Goal: Information Seeking & Learning: Compare options

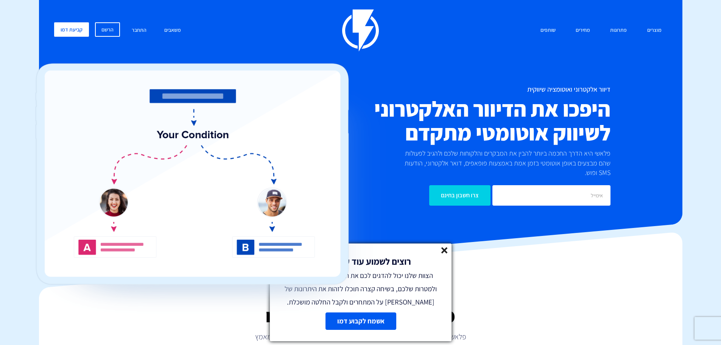
click at [443, 252] on line at bounding box center [444, 250] width 5 height 5
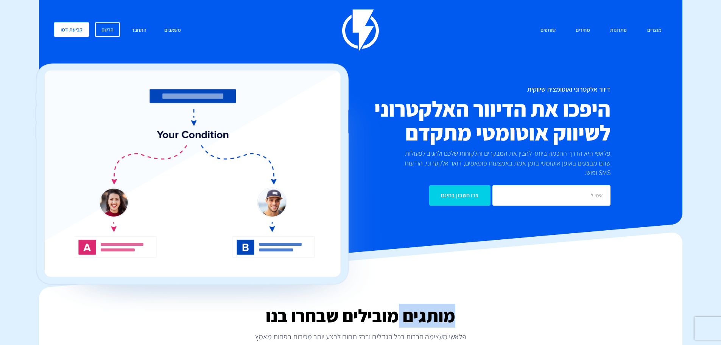
click at [583, 31] on link "מחירים" at bounding box center [583, 30] width 26 height 16
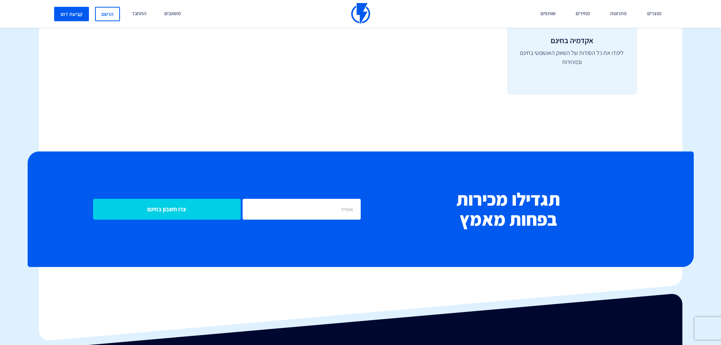
scroll to position [3186, 0]
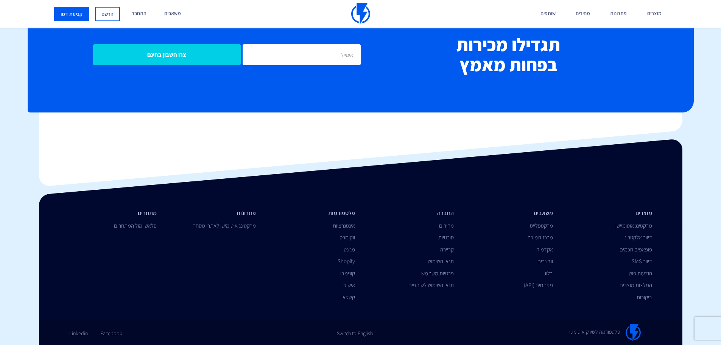
click at [143, 232] on div "מתחרים פלאשי מול המתחרים" at bounding box center [113, 221] width 99 height 24
click at [143, 228] on link "פלאשי מול המתחרים" at bounding box center [135, 225] width 43 height 7
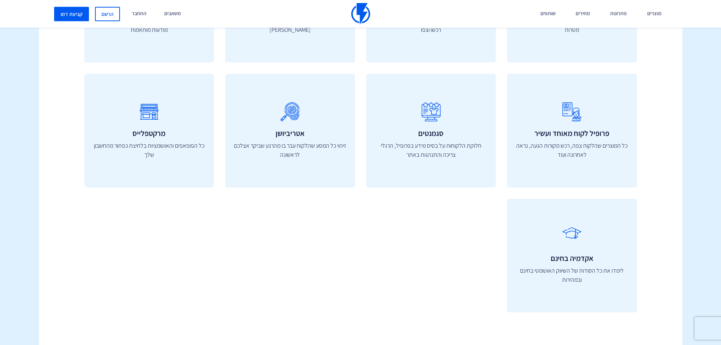
scroll to position [2090, 0]
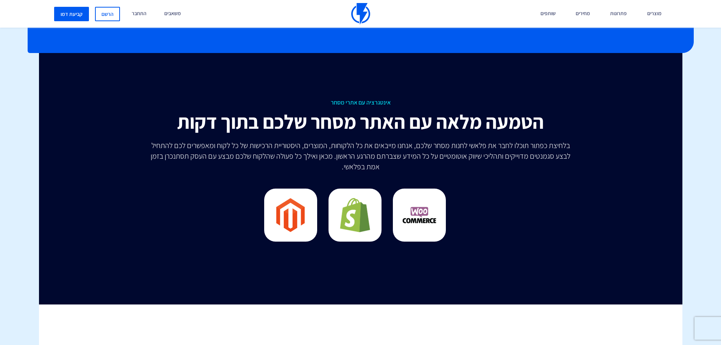
drag, startPoint x: 462, startPoint y: 117, endPoint x: 498, endPoint y: 61, distance: 66.2
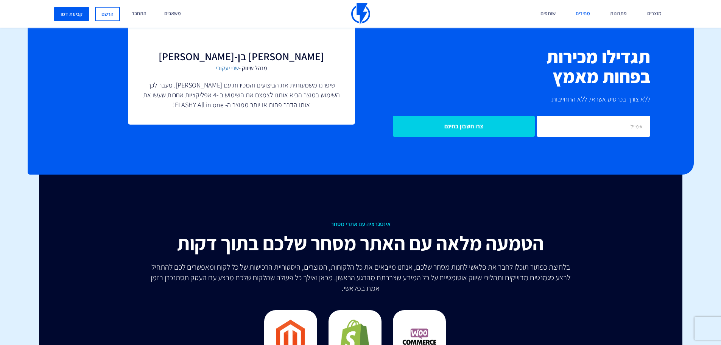
click at [585, 13] on link "מחירים" at bounding box center [583, 14] width 26 height 28
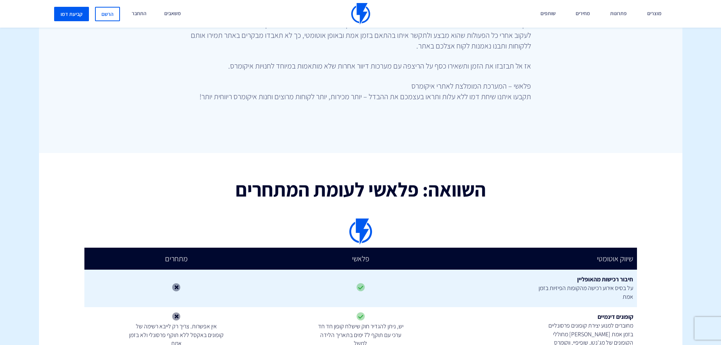
scroll to position [606, 0]
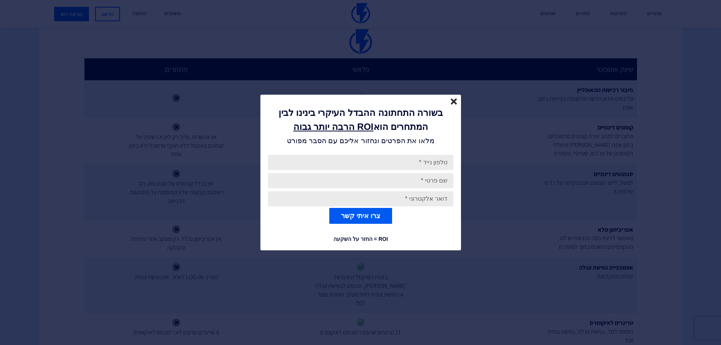
click at [454, 103] on icon "close" at bounding box center [454, 101] width 6 height 6
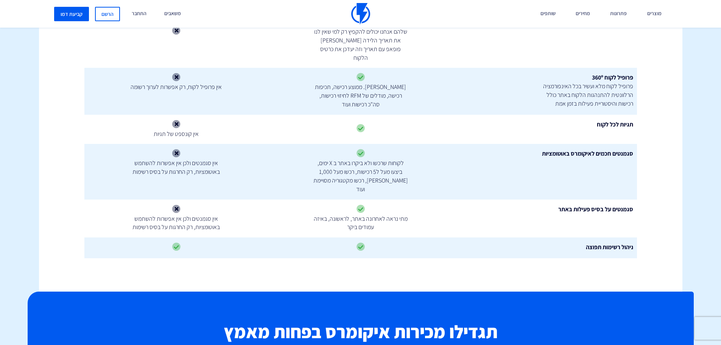
scroll to position [2424, 0]
